Goal: Task Accomplishment & Management: Complete application form

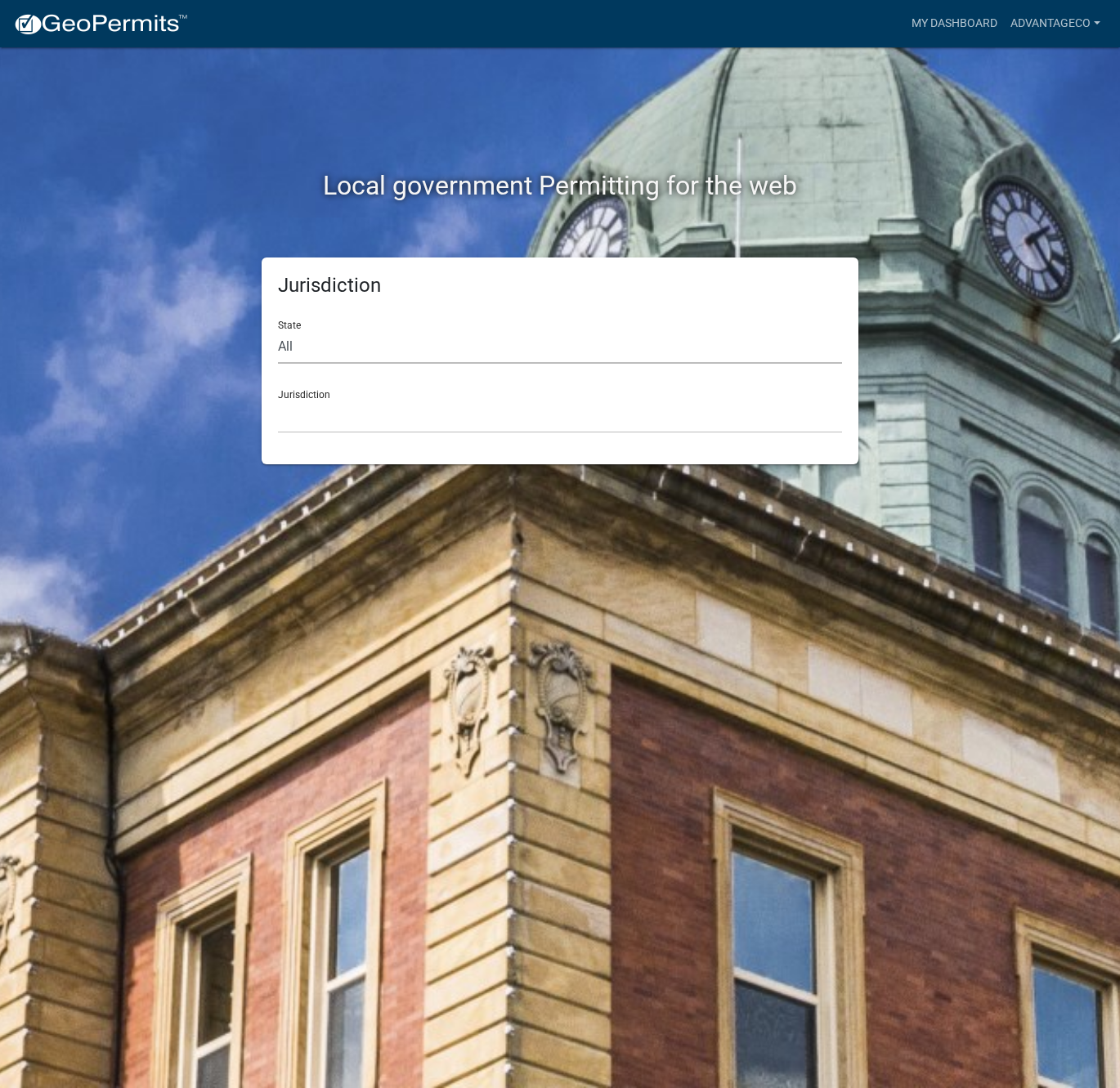
click at [293, 347] on select "All Colorado Georgia Indiana Iowa Kansas Minnesota Ohio South Carolina Wisconsin" at bounding box center [560, 347] width 564 height 34
select select "[US_STATE]"
click at [278, 330] on select "All Colorado Georgia Indiana Iowa Kansas Minnesota Ohio South Carolina Wisconsin" at bounding box center [560, 347] width 564 height 34
click at [293, 415] on select "Becker County, Minnesota Benton County, Minnesota Carlton County, Minnesota Cit…" at bounding box center [560, 416] width 564 height 34
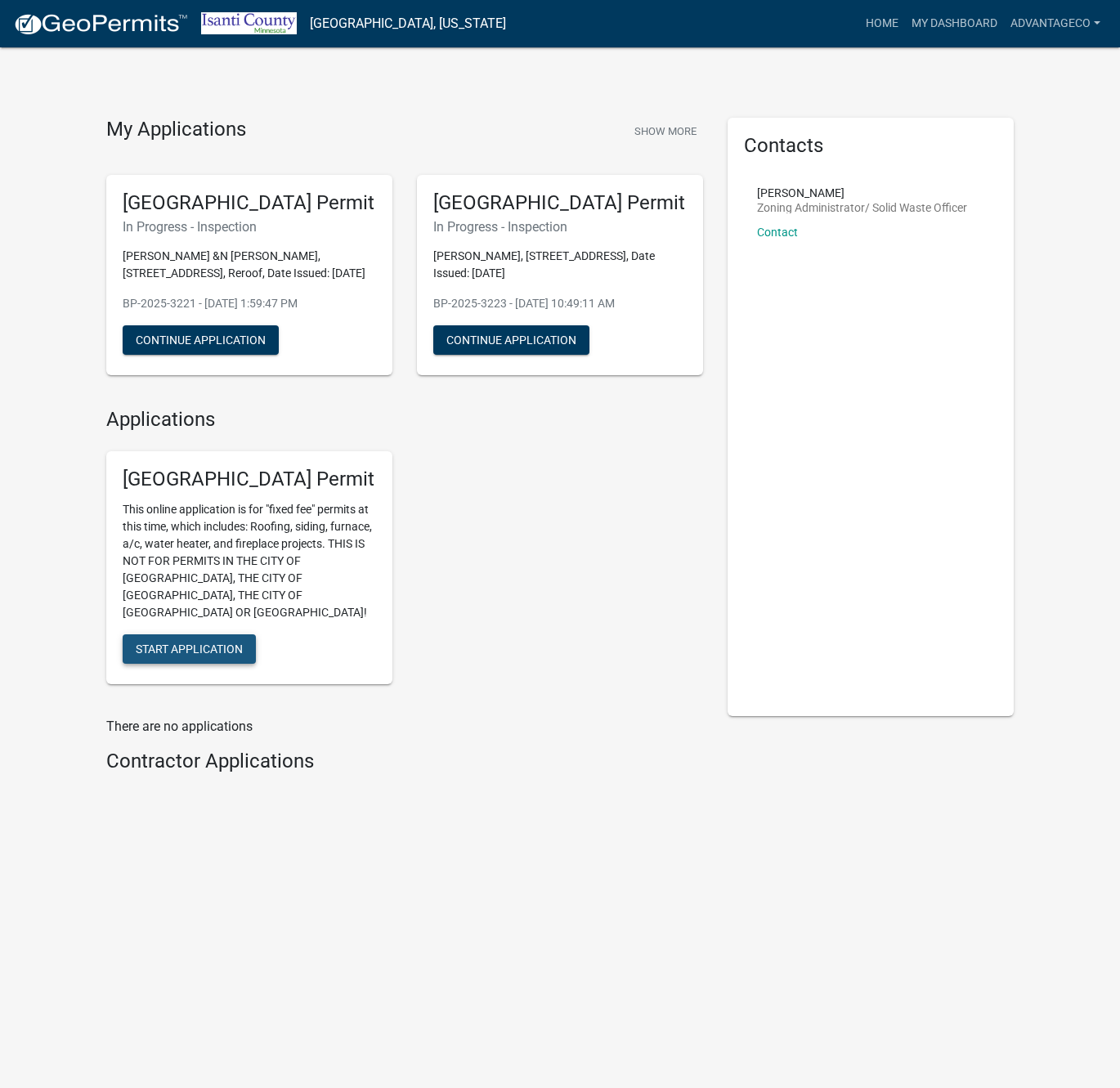
click at [189, 643] on span "Start Application" at bounding box center [189, 650] width 107 height 13
